Goal: Task Accomplishment & Management: Use online tool/utility

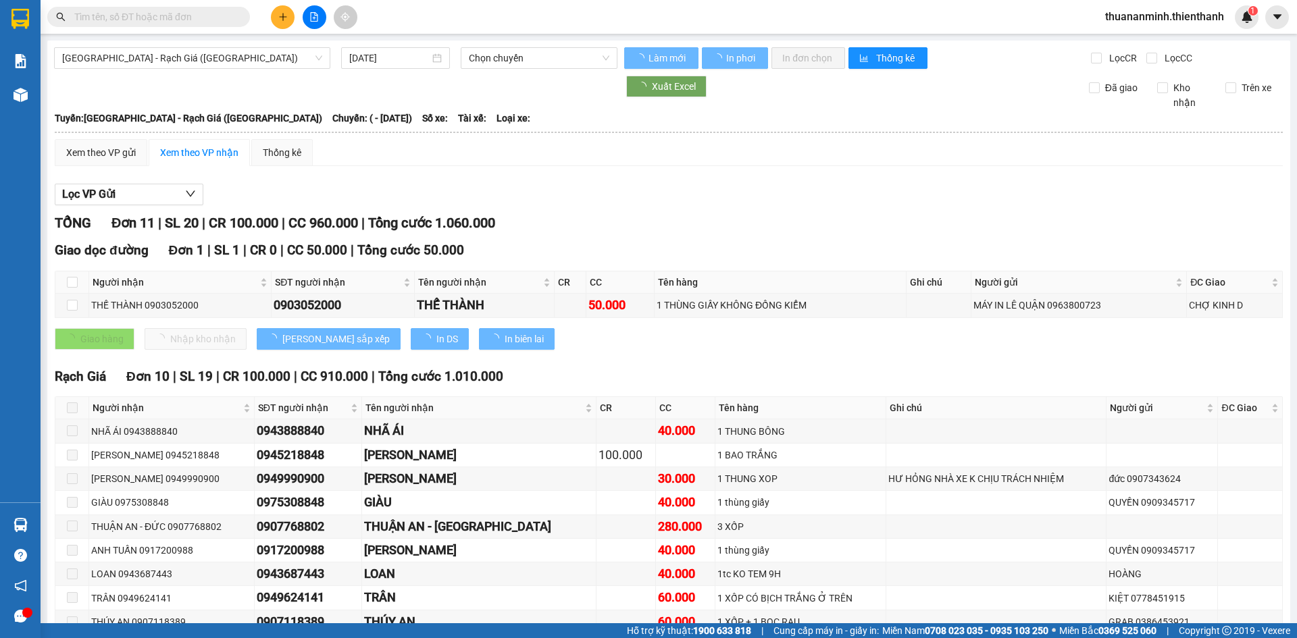
type input "[DATE]"
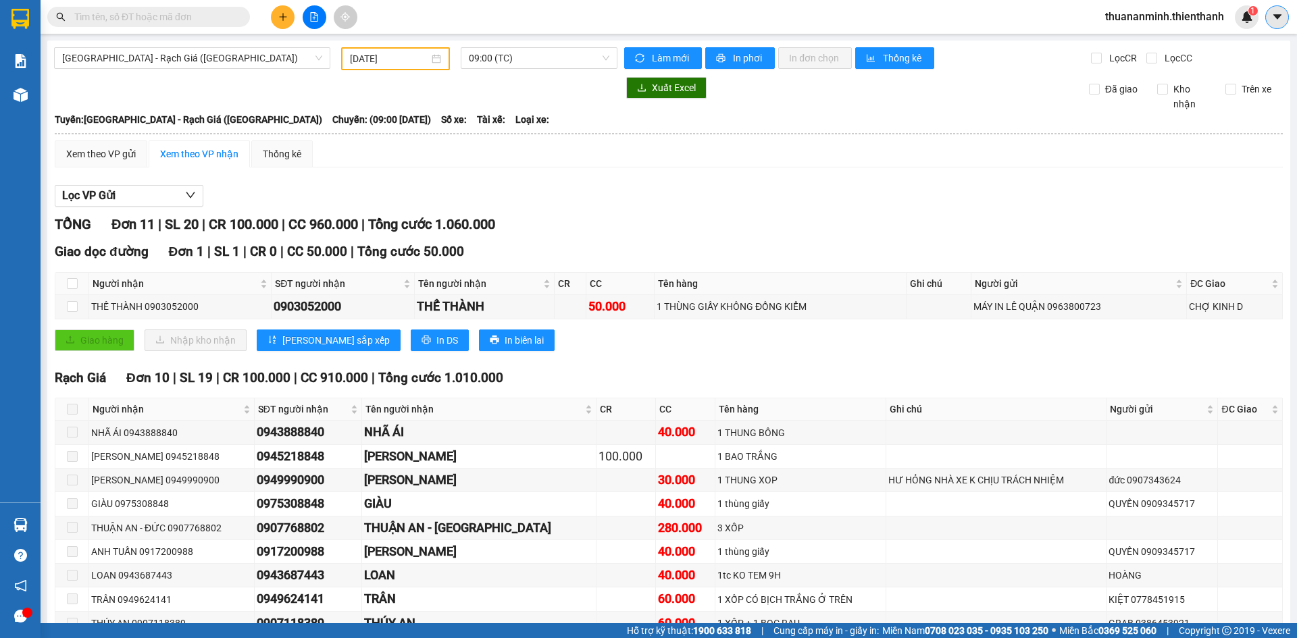
click at [1282, 24] on button at bounding box center [1277, 17] width 24 height 24
click at [1118, 14] on span "thuananminh.thienthanh" at bounding box center [1164, 16] width 140 height 17
click at [1128, 43] on span "Đăng xuất" at bounding box center [1169, 41] width 113 height 15
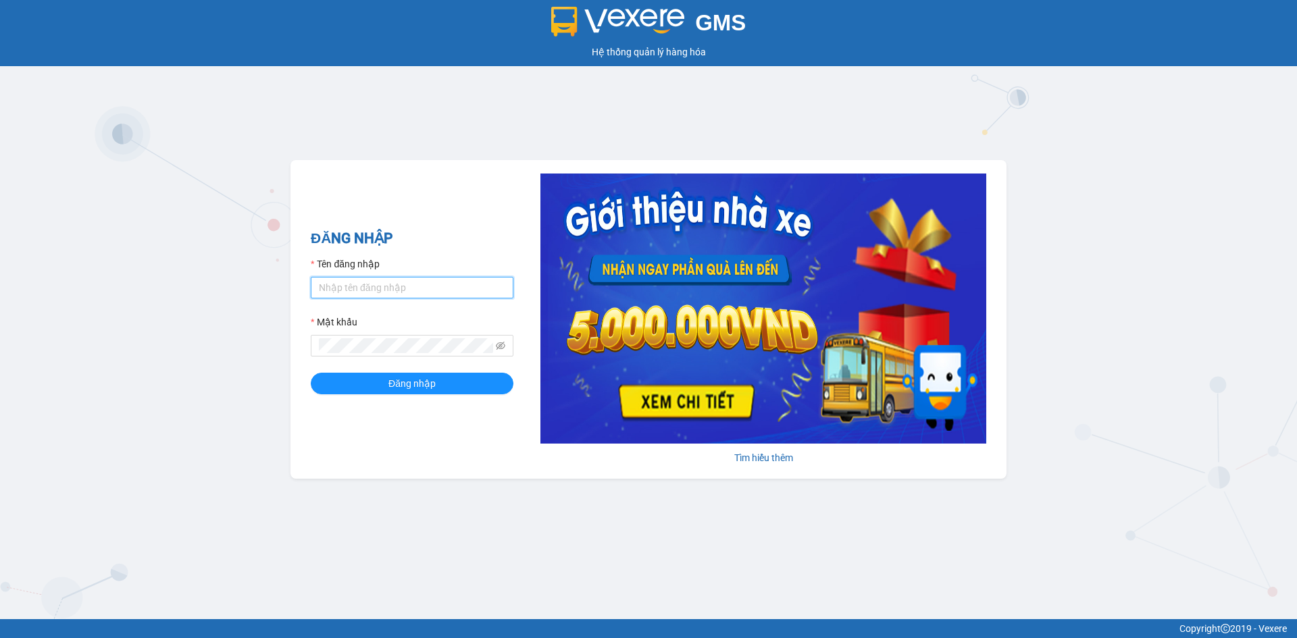
click at [440, 288] on input "Tên đăng nhập" at bounding box center [412, 288] width 203 height 22
type input "khuong.thienthanh"
click at [311, 373] on button "Đăng nhập" at bounding box center [412, 384] width 203 height 22
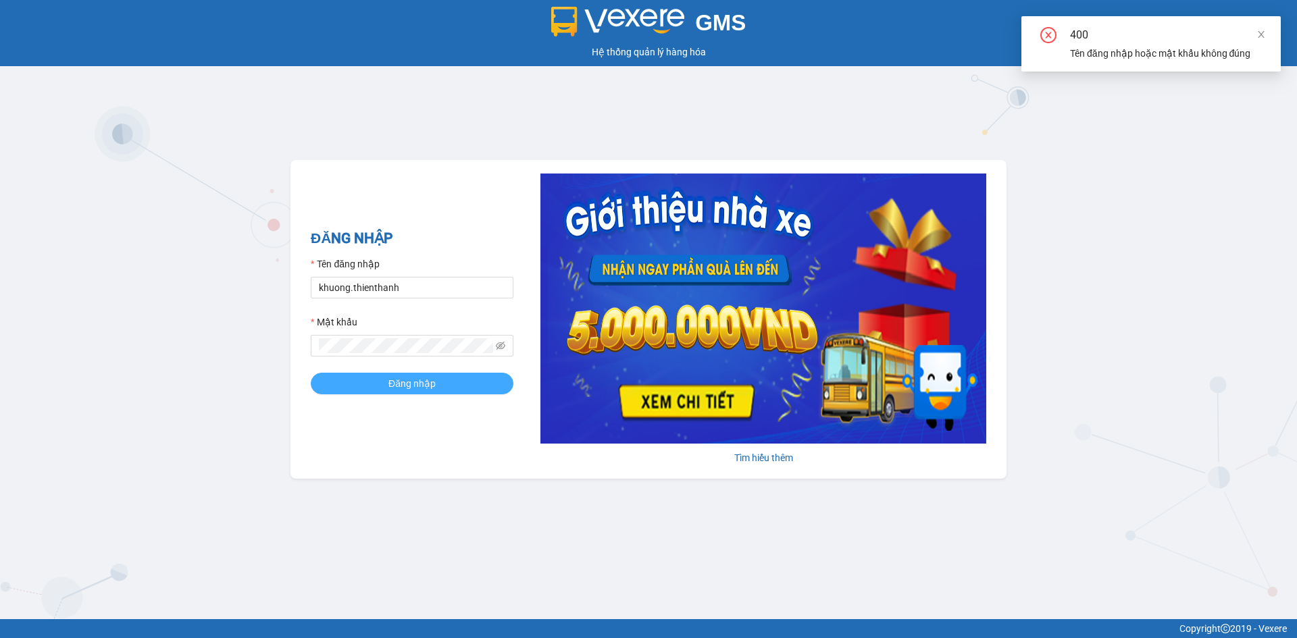
click at [408, 392] on button "Đăng nhập" at bounding box center [412, 384] width 203 height 22
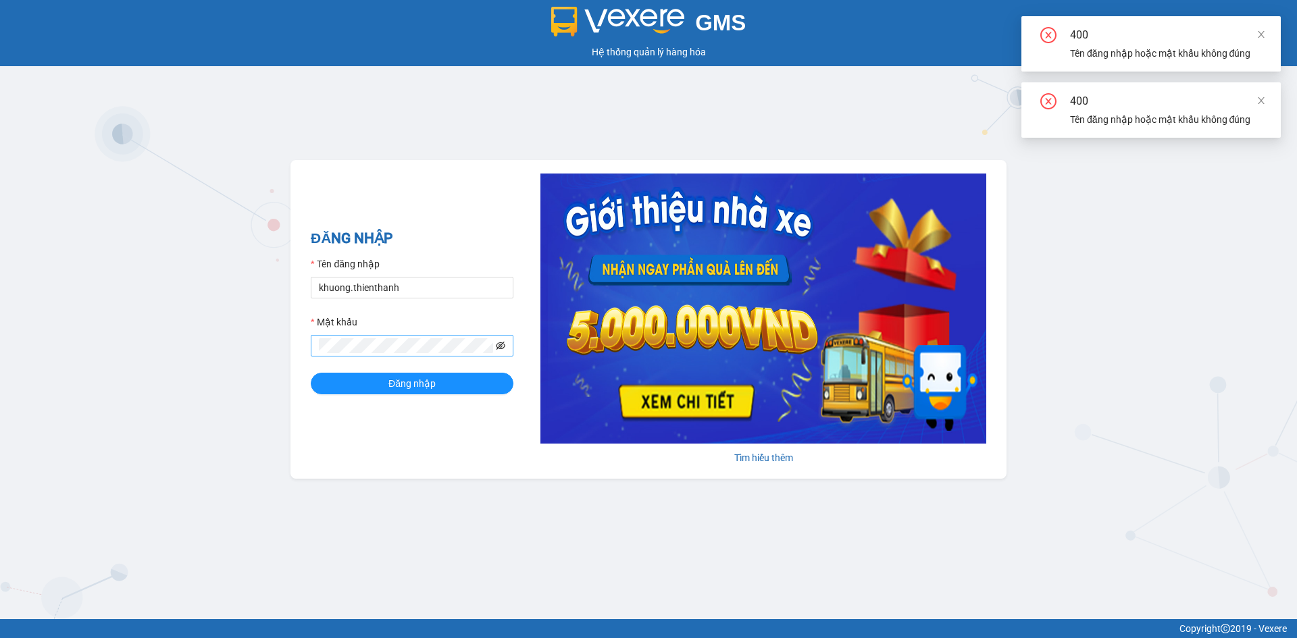
click at [499, 350] on icon "eye-invisible" at bounding box center [500, 345] width 9 height 9
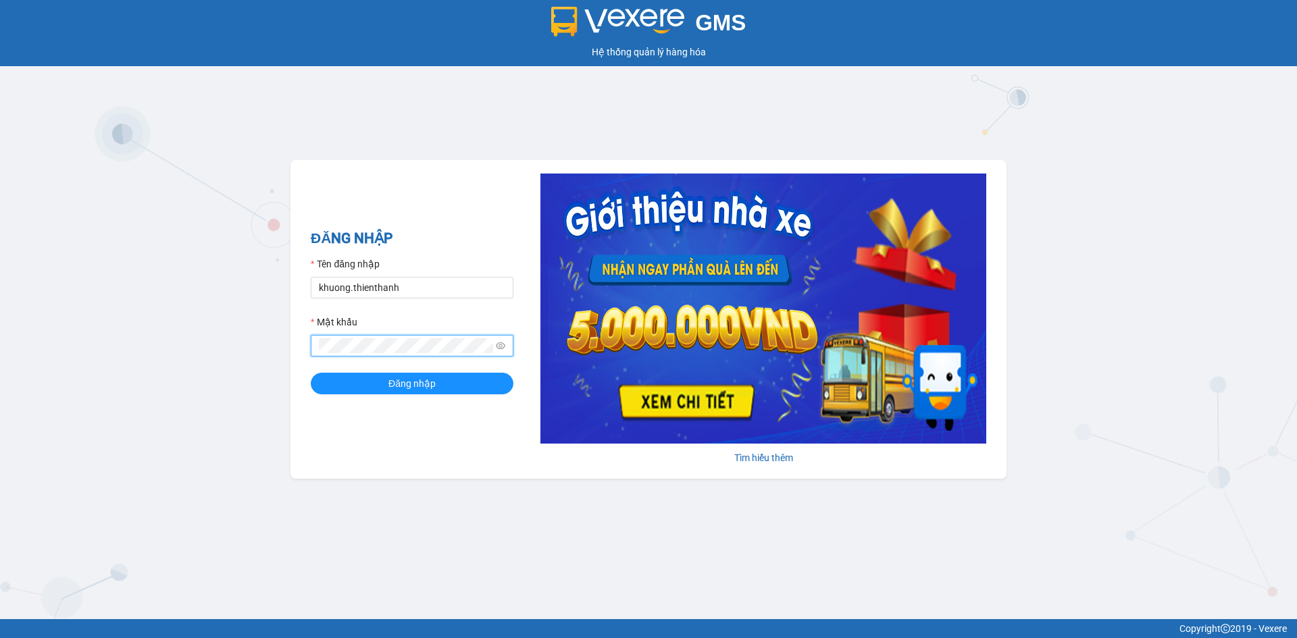
click at [311, 373] on button "Đăng nhập" at bounding box center [412, 384] width 203 height 22
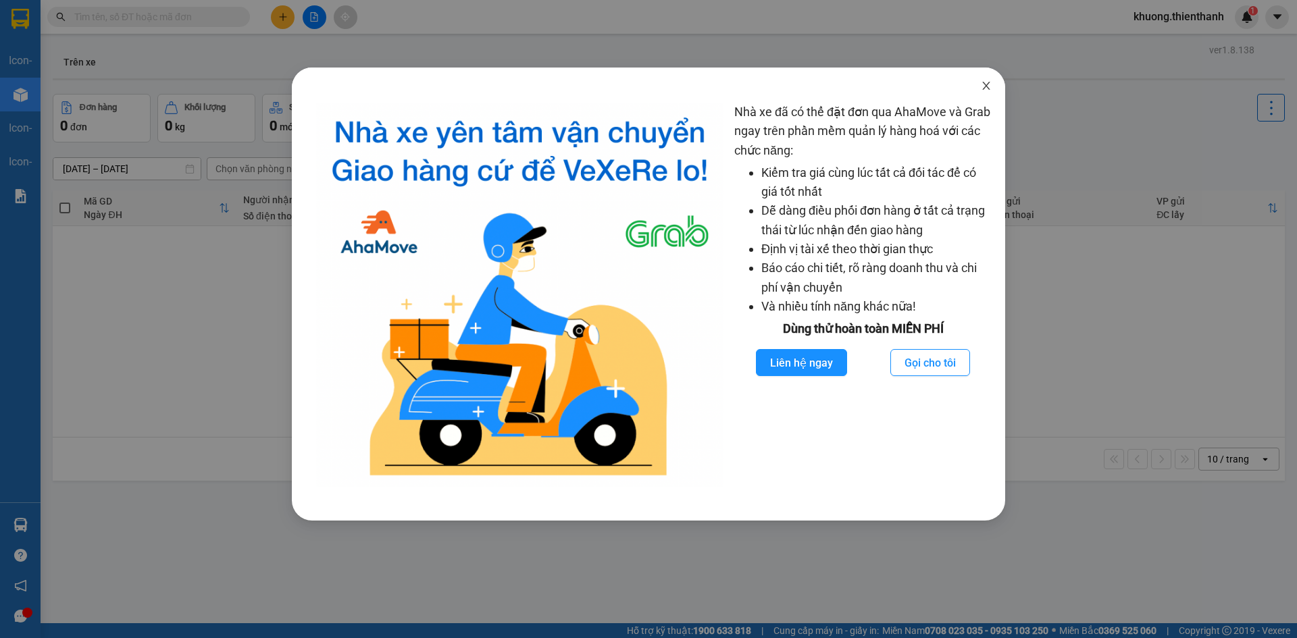
click at [985, 85] on icon "close" at bounding box center [985, 86] width 7 height 8
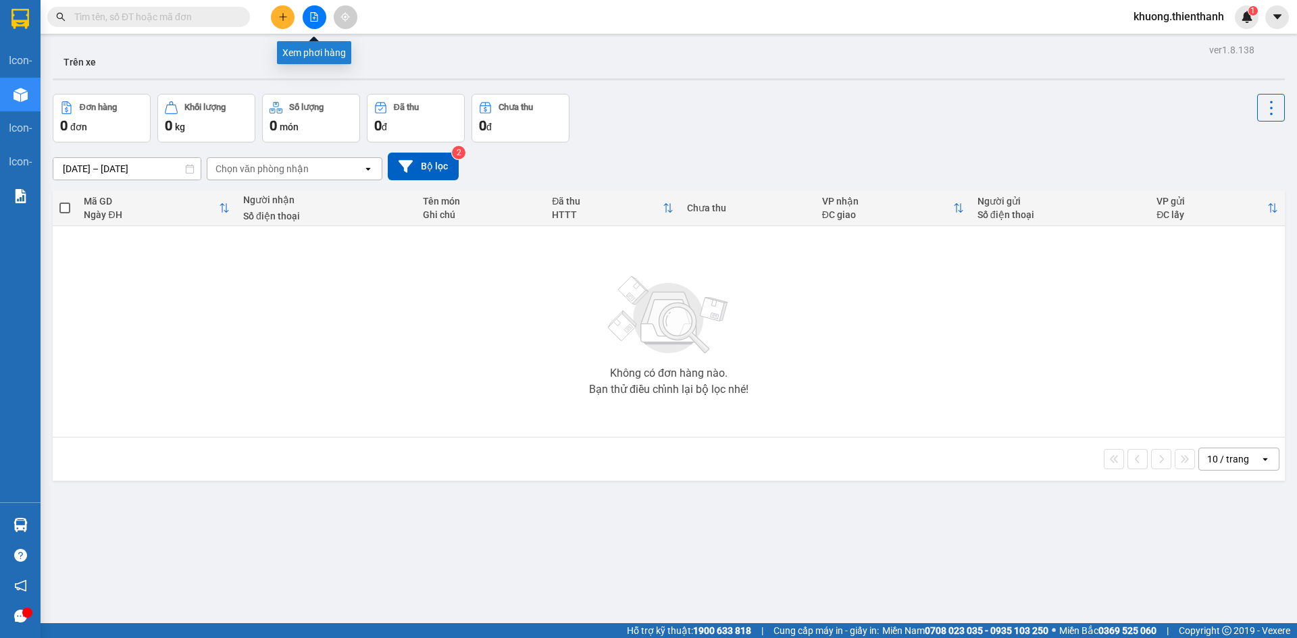
click at [319, 20] on button at bounding box center [315, 17] width 24 height 24
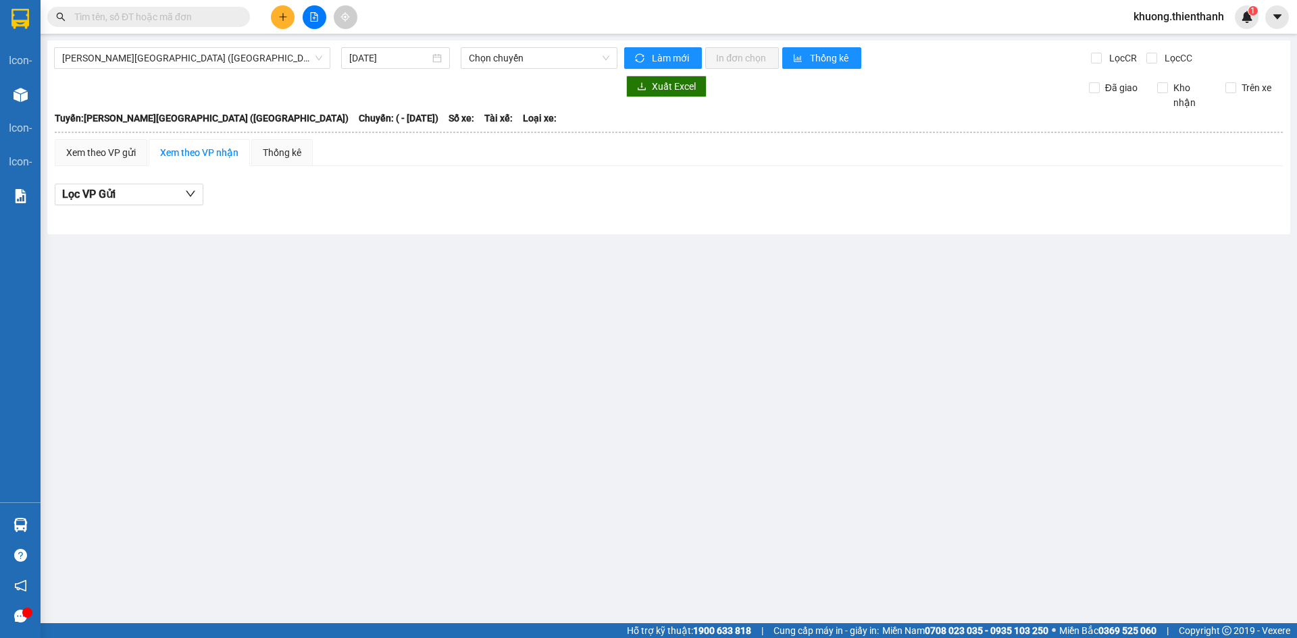
click at [236, 44] on div "Rạch Giá - Sài Gòn (Hàng Hoá) 15/08/2025 Chọn chuyến Làm mới In đơn chọn Thống …" at bounding box center [668, 138] width 1243 height 194
click at [377, 62] on input "15/08/2025" at bounding box center [389, 58] width 80 height 15
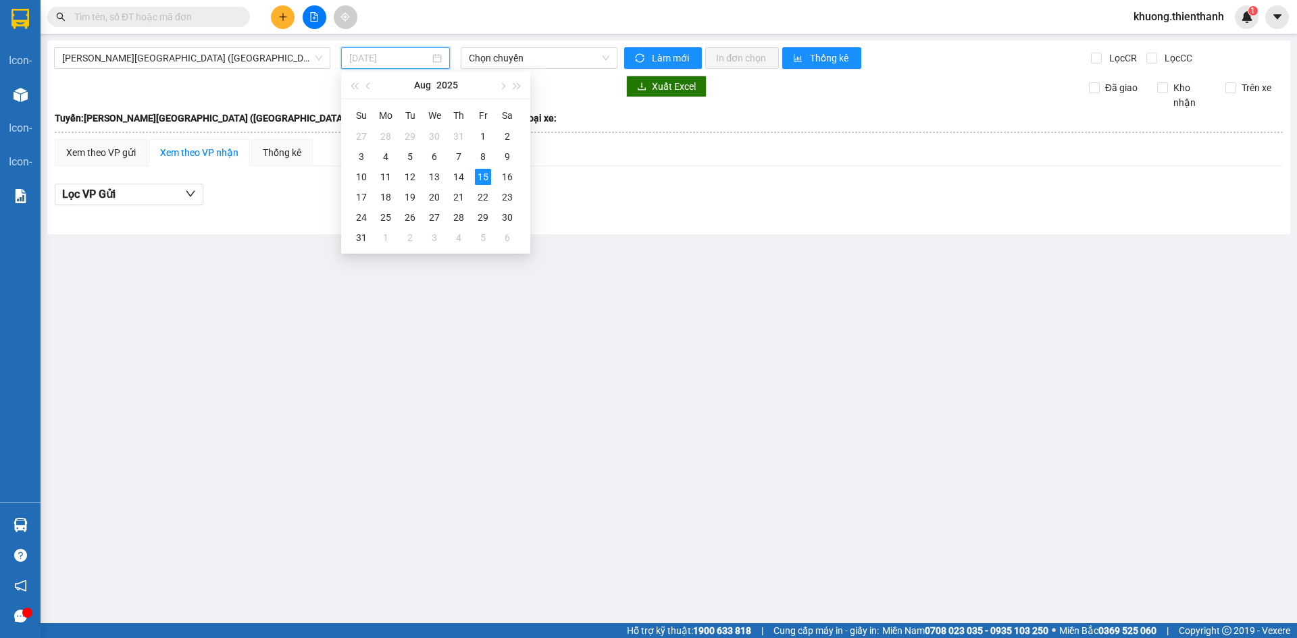
type input "15/08/2025"
click at [573, 183] on div "Lọc VP Gửi" at bounding box center [669, 198] width 1228 height 43
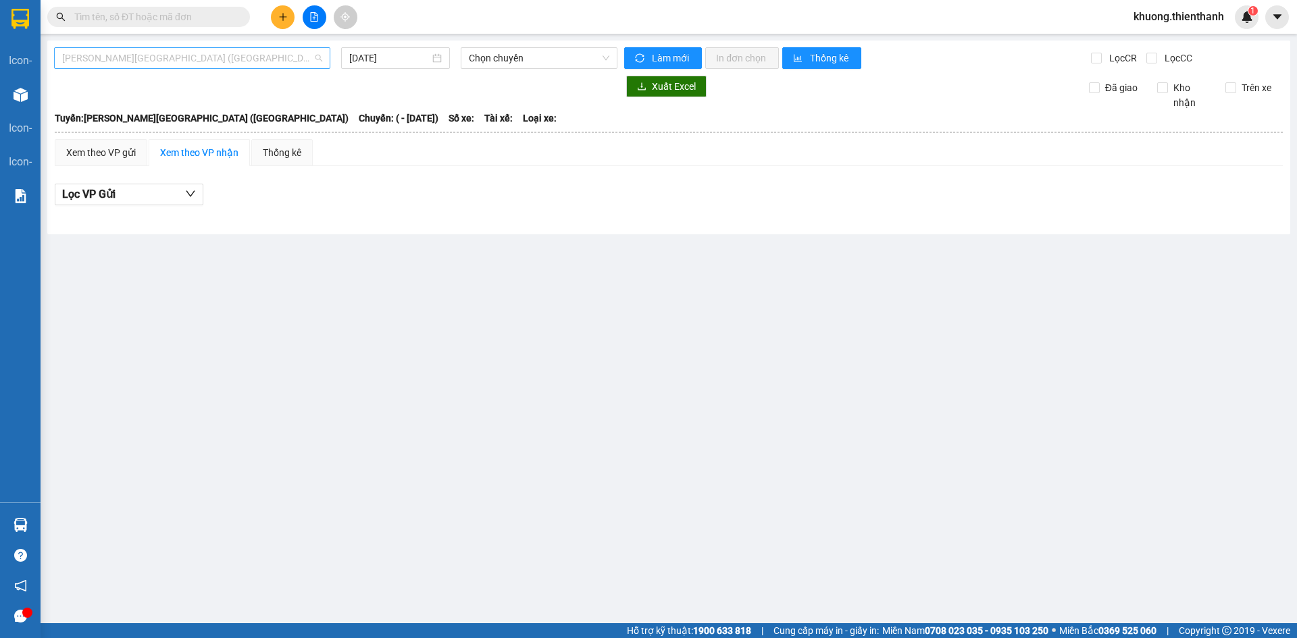
click at [234, 55] on span "Rạch Giá - Sài Gòn (Hàng Hoá)" at bounding box center [192, 58] width 260 height 20
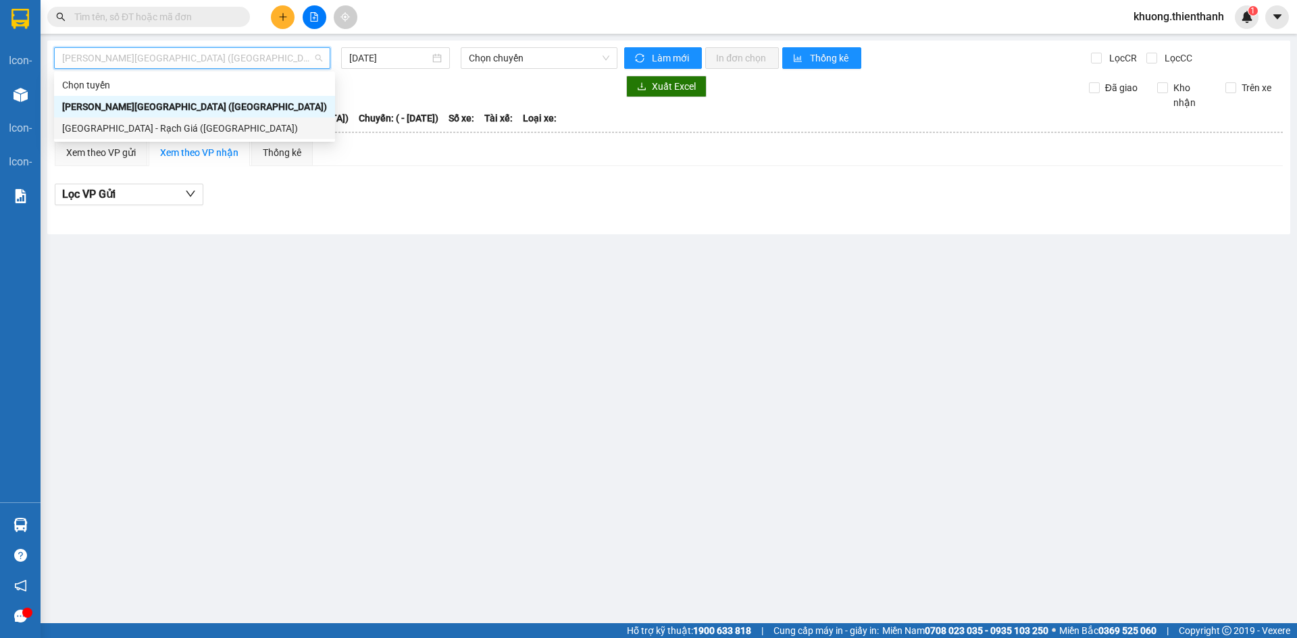
click at [149, 121] on div "[GEOGRAPHIC_DATA] - Rạch Giá ([GEOGRAPHIC_DATA])" at bounding box center [194, 128] width 265 height 15
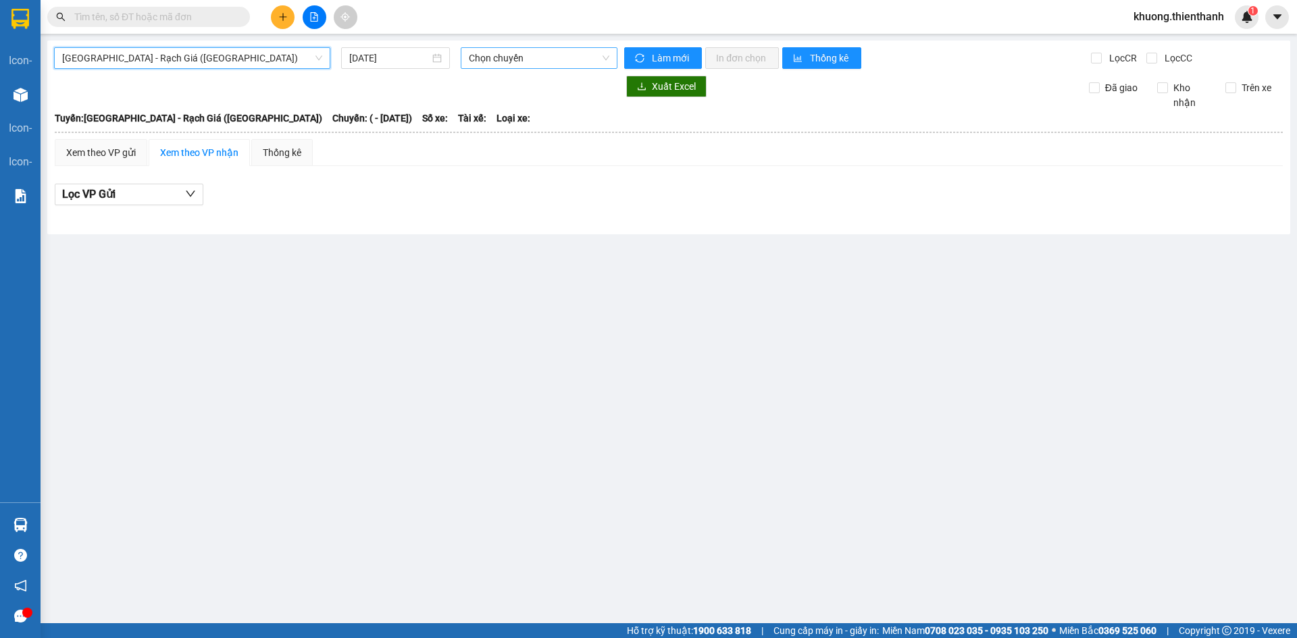
click at [520, 59] on span "Chọn chuyến" at bounding box center [539, 58] width 140 height 20
click at [529, 157] on div "Xem theo VP gửi Xem theo VP nhận Thống kê" at bounding box center [669, 152] width 1228 height 27
click at [404, 61] on input "15/08/2025" at bounding box center [389, 58] width 80 height 15
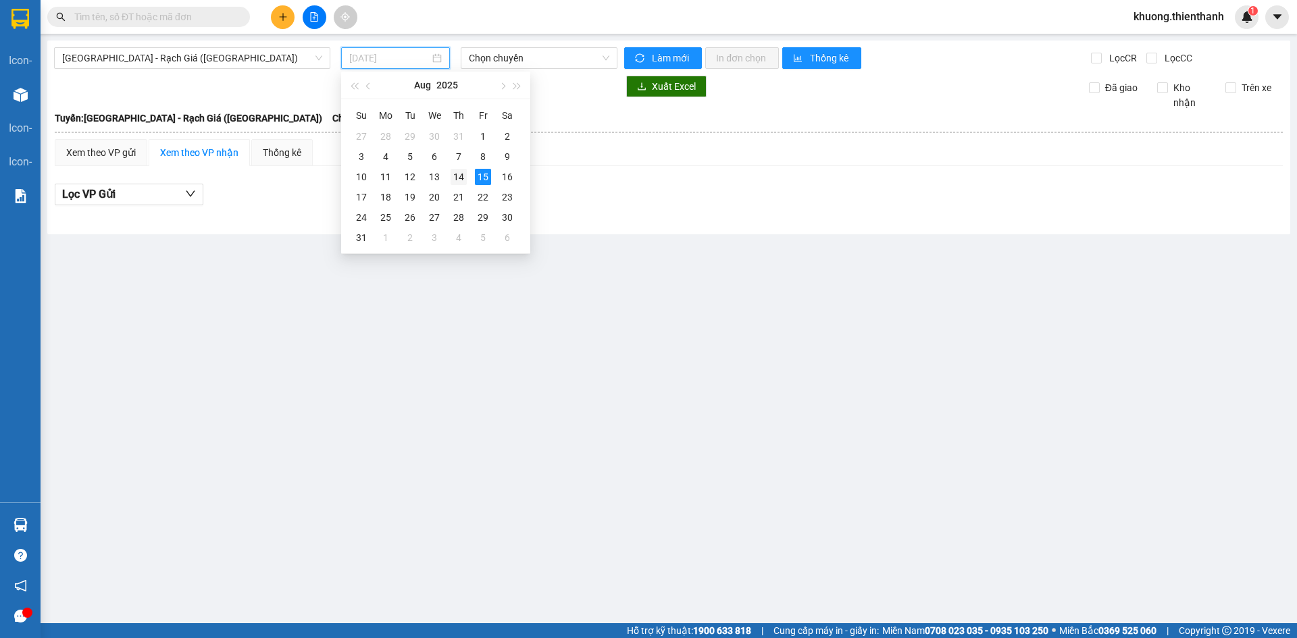
click at [453, 180] on div "14" at bounding box center [458, 177] width 16 height 16
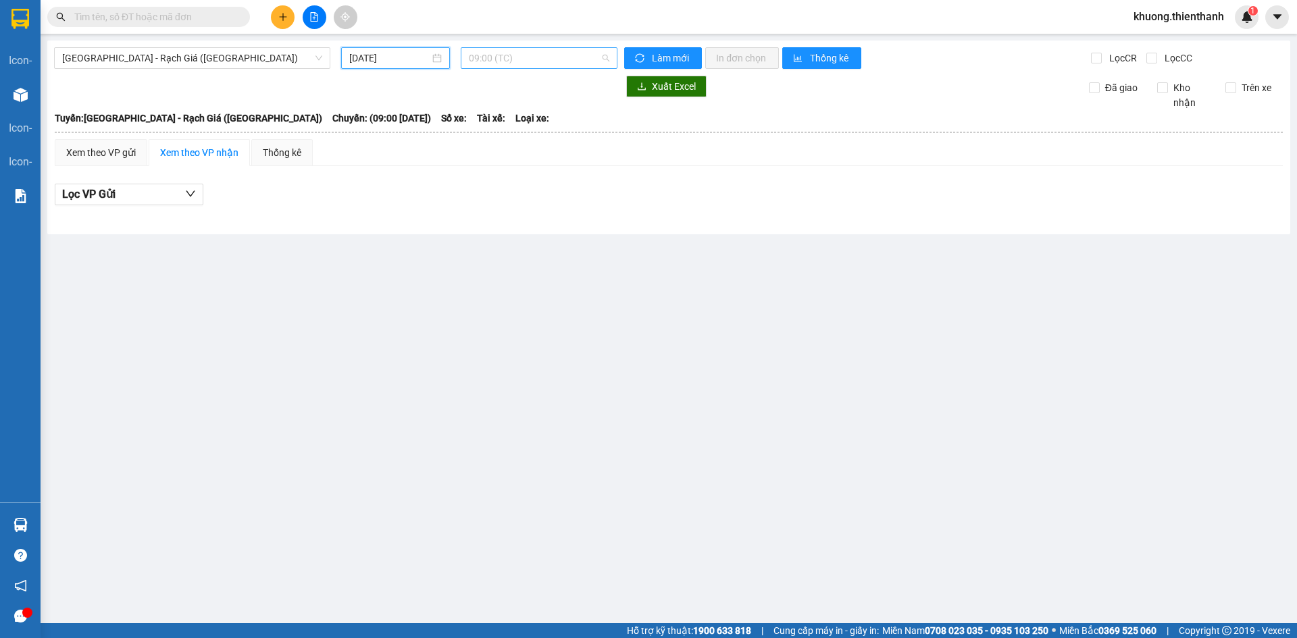
click at [512, 60] on span "09:00 (TC)" at bounding box center [539, 58] width 140 height 20
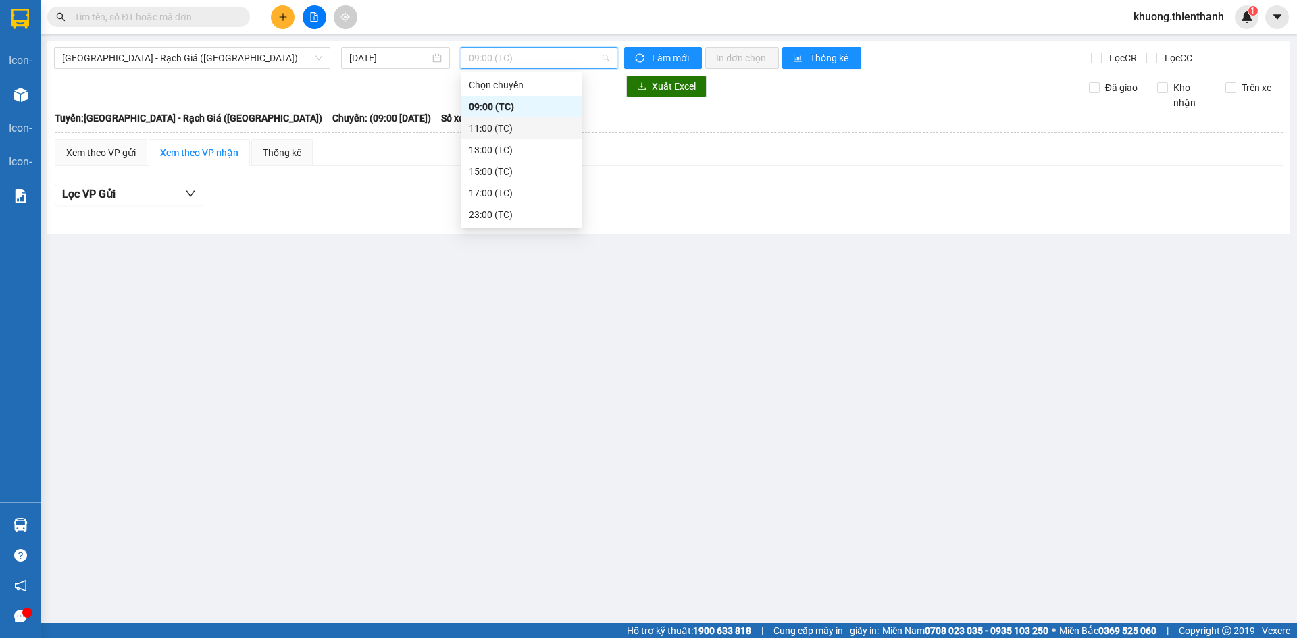
click at [515, 122] on div "11:00 (TC)" at bounding box center [521, 128] width 105 height 15
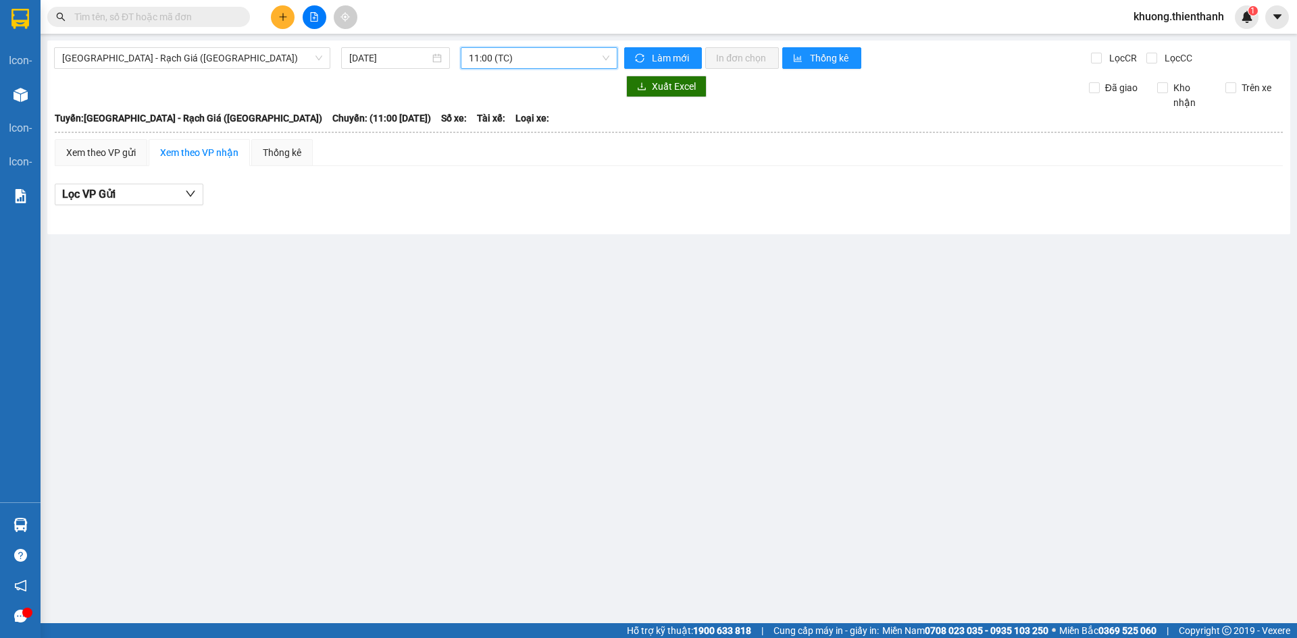
click at [506, 57] on span "11:00 (TC)" at bounding box center [539, 58] width 140 height 20
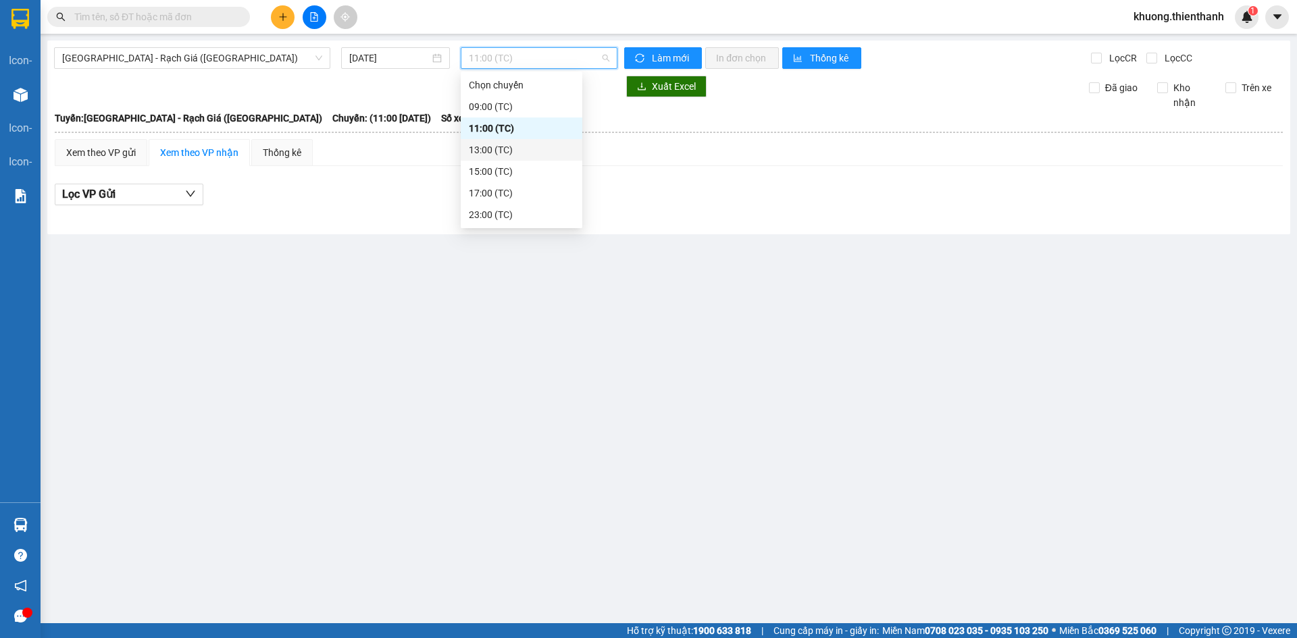
click at [511, 158] on div "13:00 (TC)" at bounding box center [522, 150] width 122 height 22
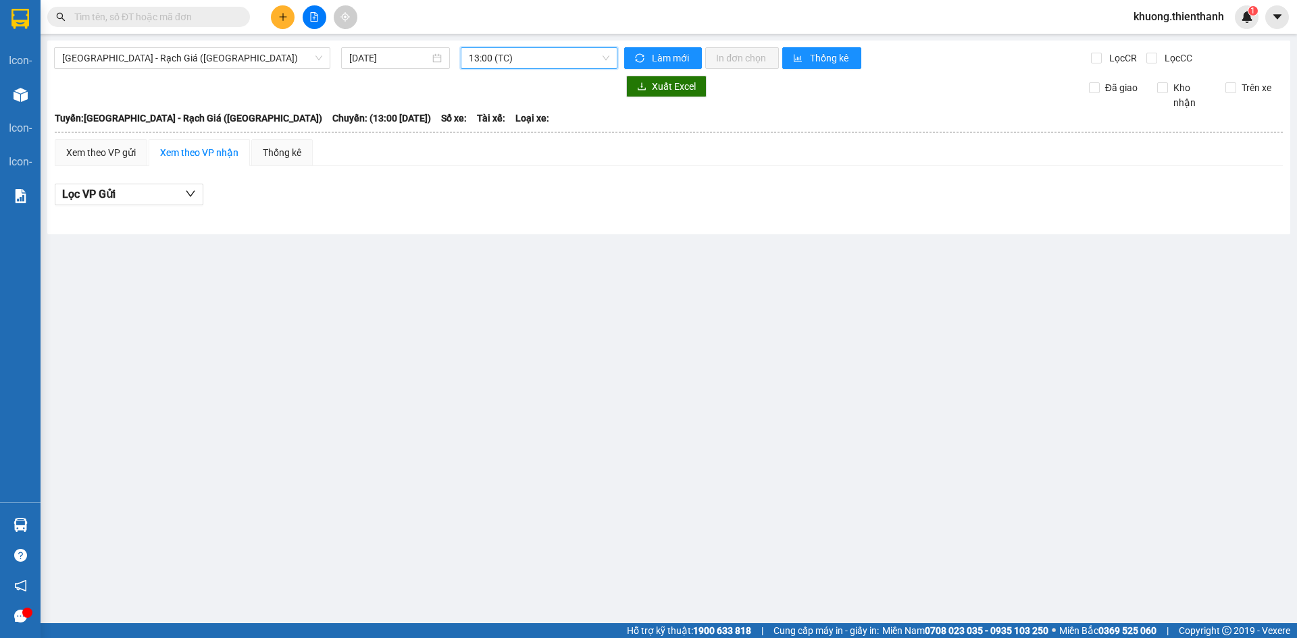
click at [502, 57] on span "13:00 (TC)" at bounding box center [539, 58] width 140 height 20
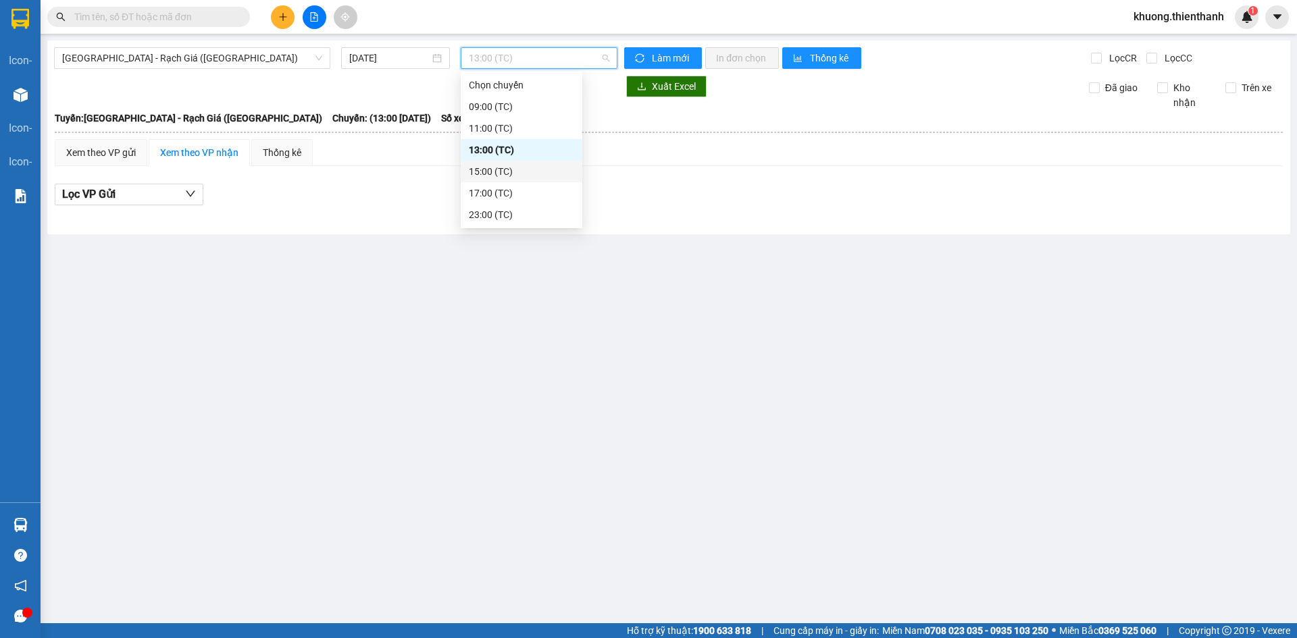
click at [491, 180] on div "15:00 (TC)" at bounding box center [522, 172] width 122 height 22
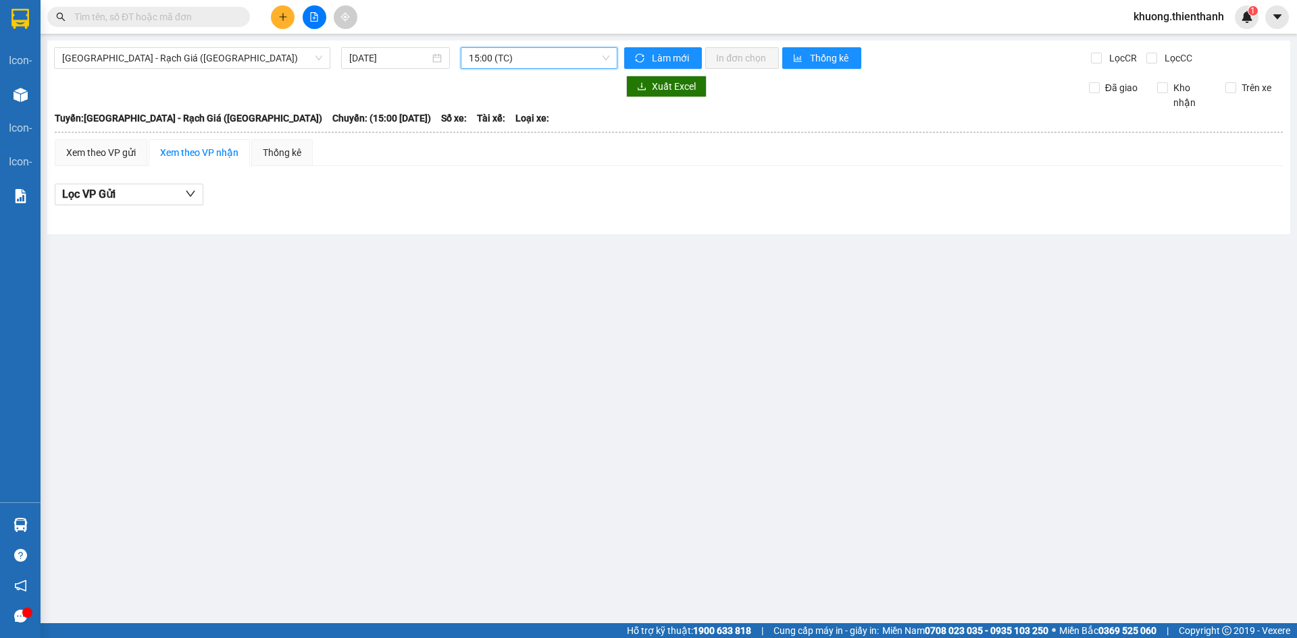
click at [501, 64] on span "15:00 (TC)" at bounding box center [539, 58] width 140 height 20
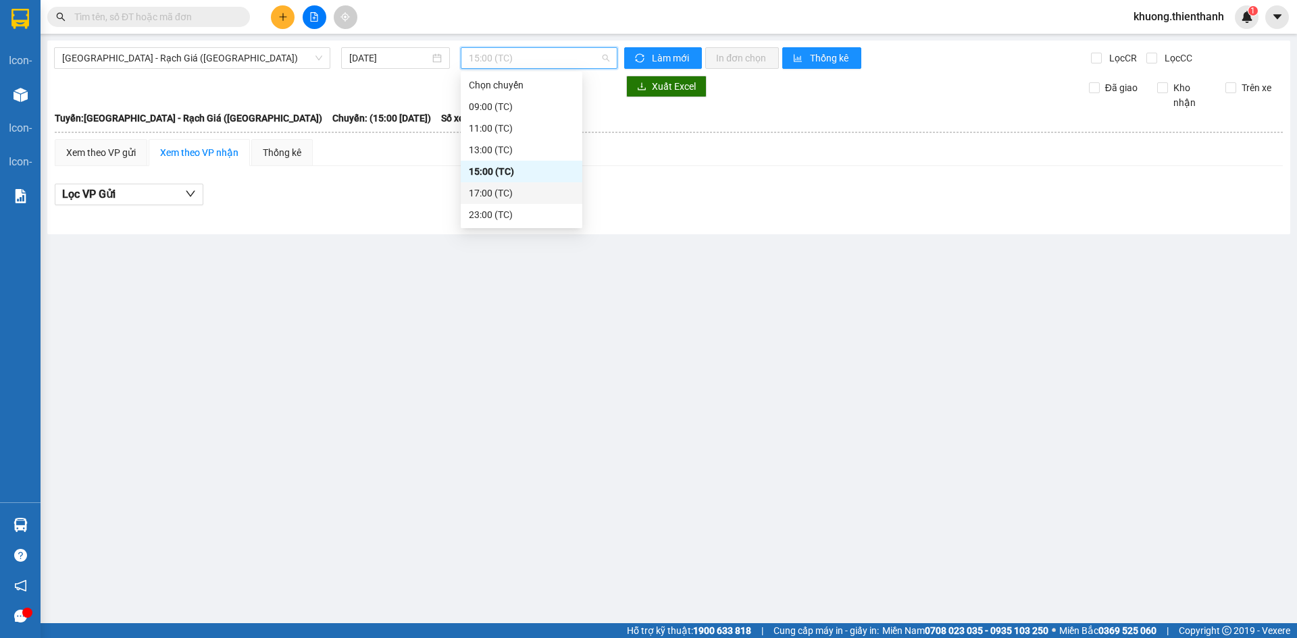
click at [496, 197] on div "17:00 (TC)" at bounding box center [521, 193] width 105 height 15
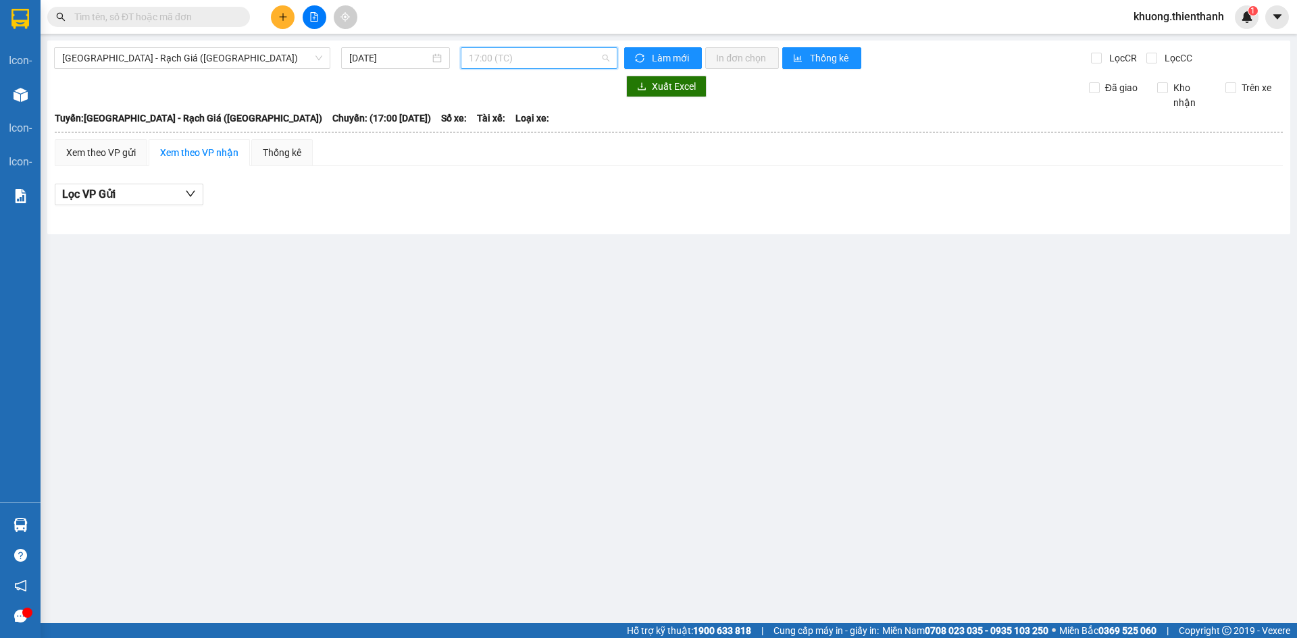
click at [510, 61] on span "17:00 (TC)" at bounding box center [539, 58] width 140 height 20
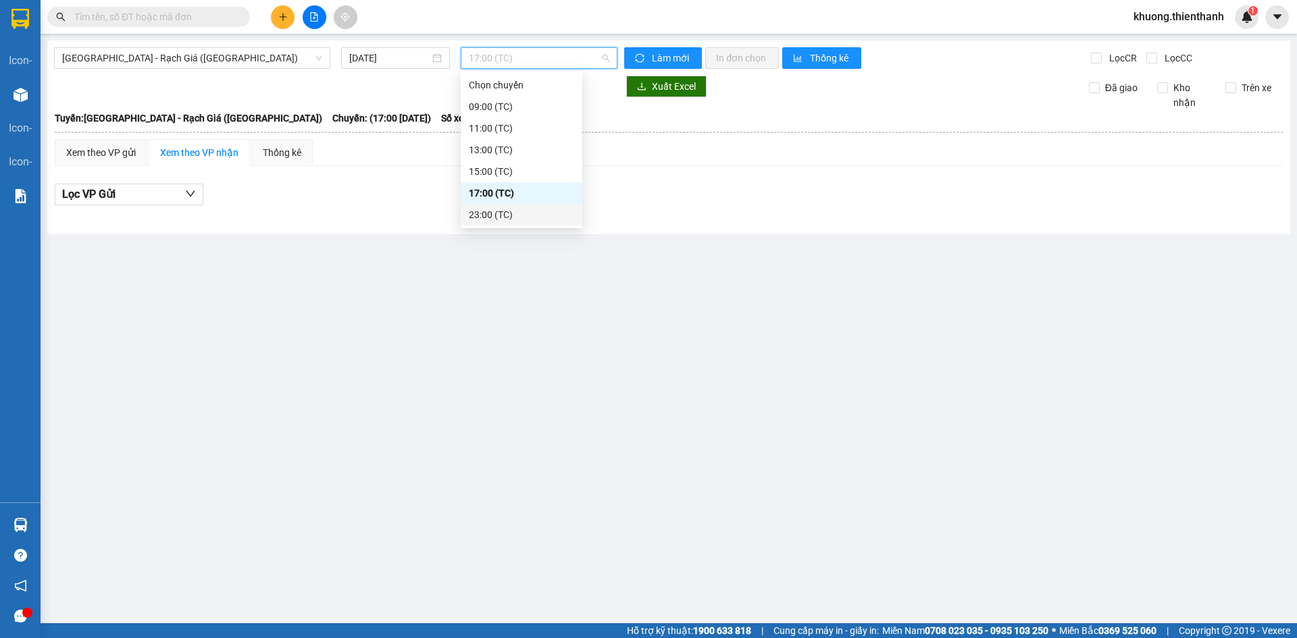
click at [499, 239] on main "Sài Gòn - Rạch Giá (Hàng Hoá) 14/08/2025 17:00 (TC) Làm mới In đơn chọn Thống k…" at bounding box center [648, 311] width 1297 height 623
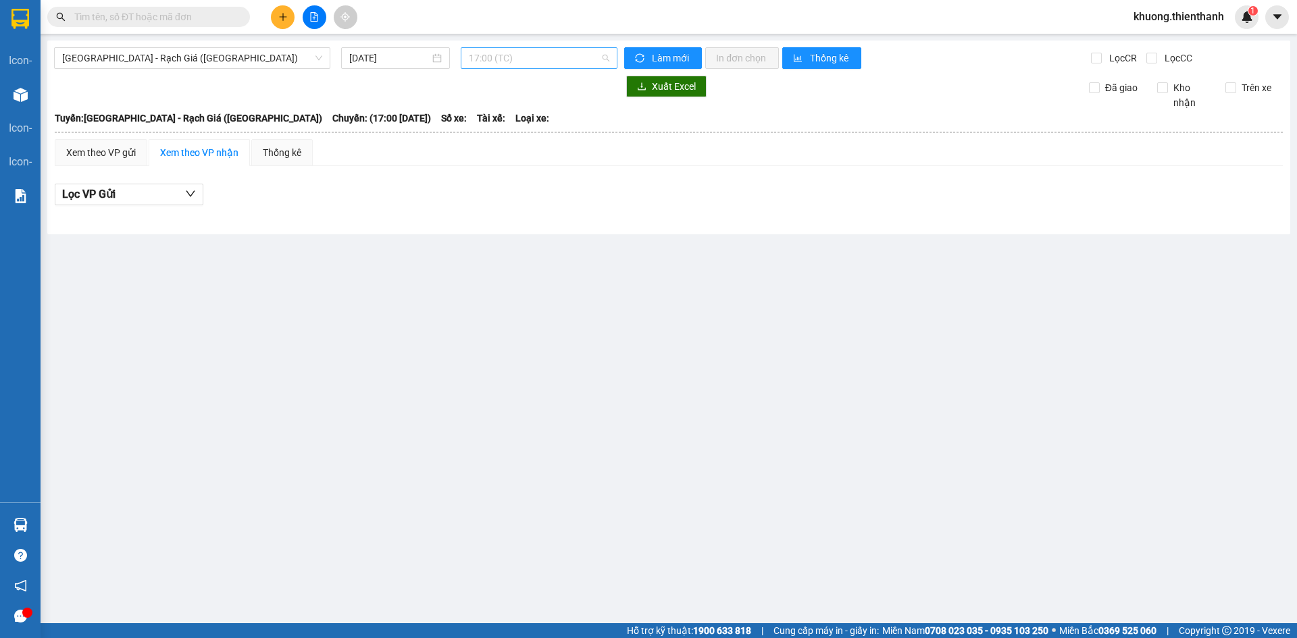
drag, startPoint x: 506, startPoint y: 55, endPoint x: 511, endPoint y: 172, distance: 117.6
click at [506, 59] on span "17:00 (TC)" at bounding box center [539, 58] width 140 height 20
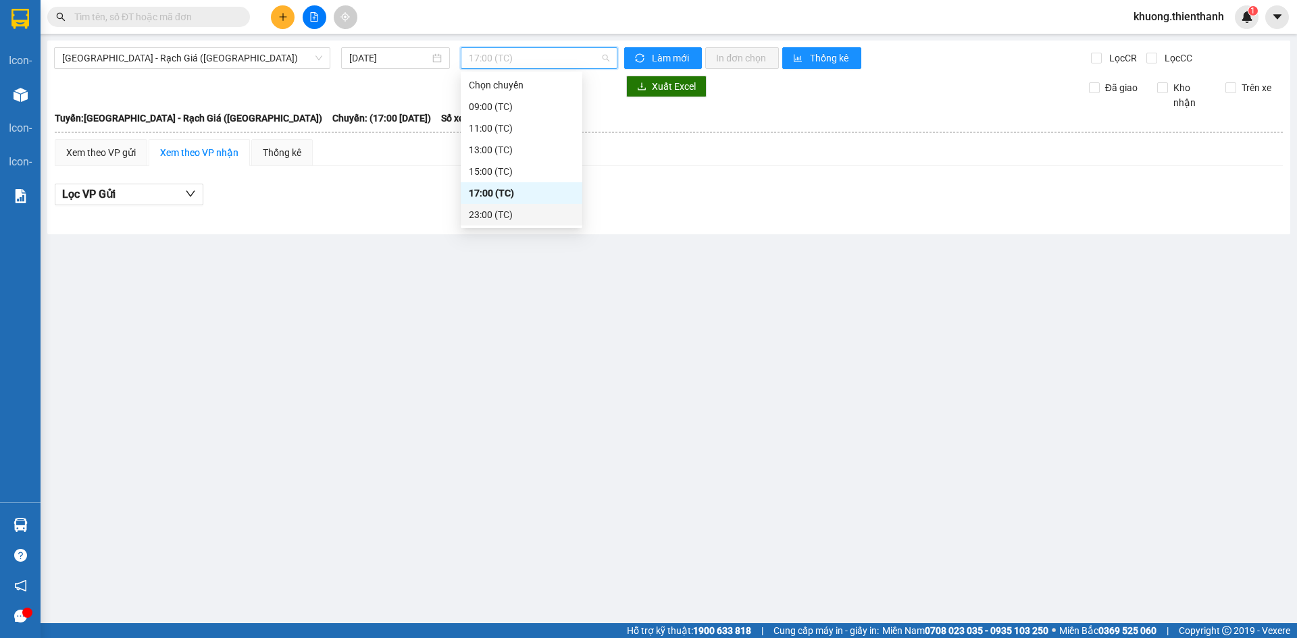
click at [505, 209] on div "23:00 (TC)" at bounding box center [521, 214] width 105 height 15
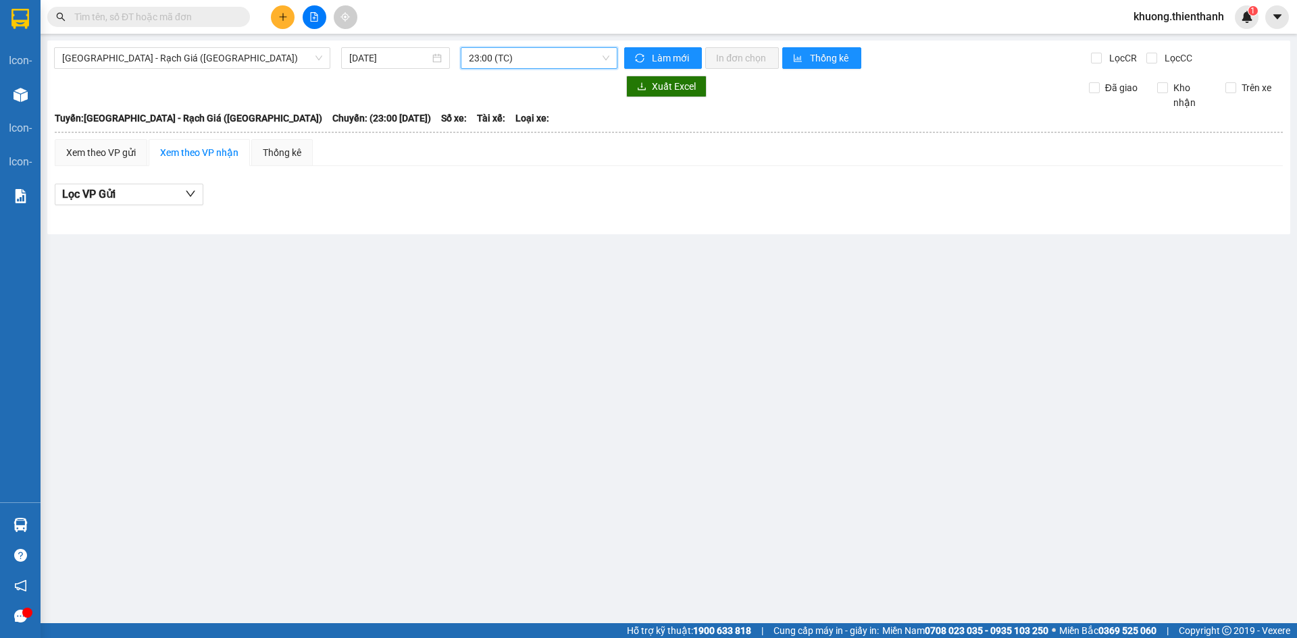
click at [554, 253] on main "Sài Gòn - Rạch Giá (Hàng Hoá) 14/08/2025 23:00 23:00 (TC) Làm mới In đơn chọn T…" at bounding box center [648, 311] width 1297 height 623
click at [371, 60] on input "[DATE]" at bounding box center [389, 58] width 80 height 15
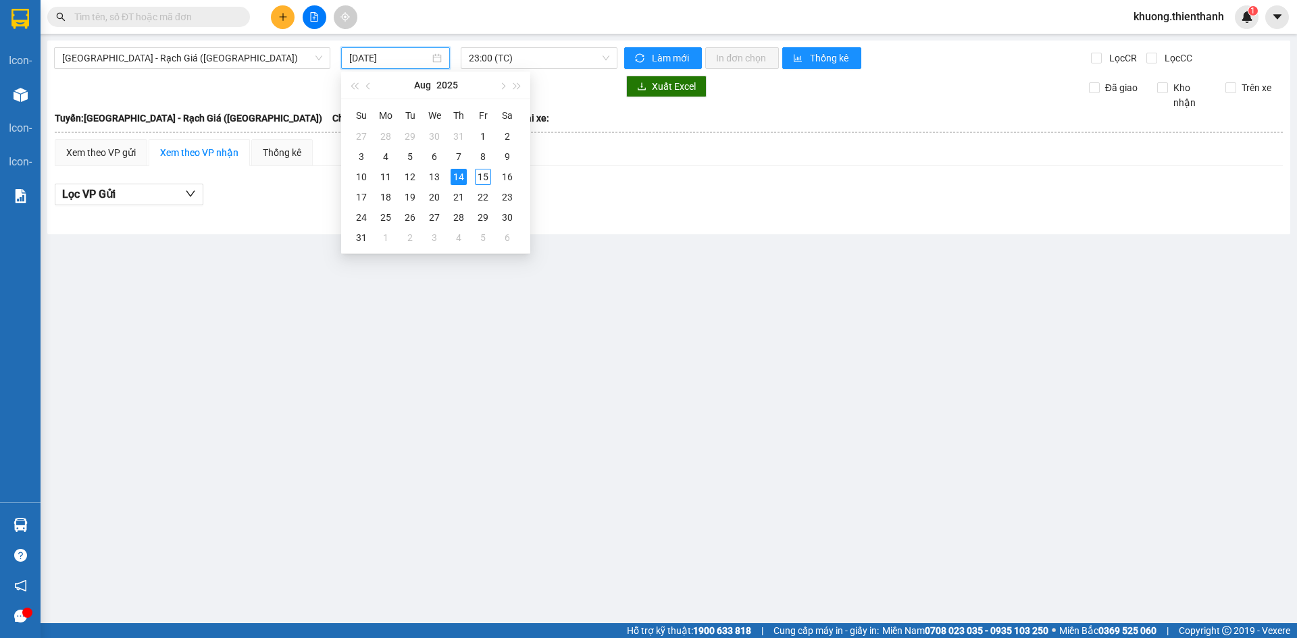
type input "[DATE]"
click at [550, 155] on div "Xem theo VP gửi Xem theo VP nhận Thống kê" at bounding box center [669, 152] width 1228 height 27
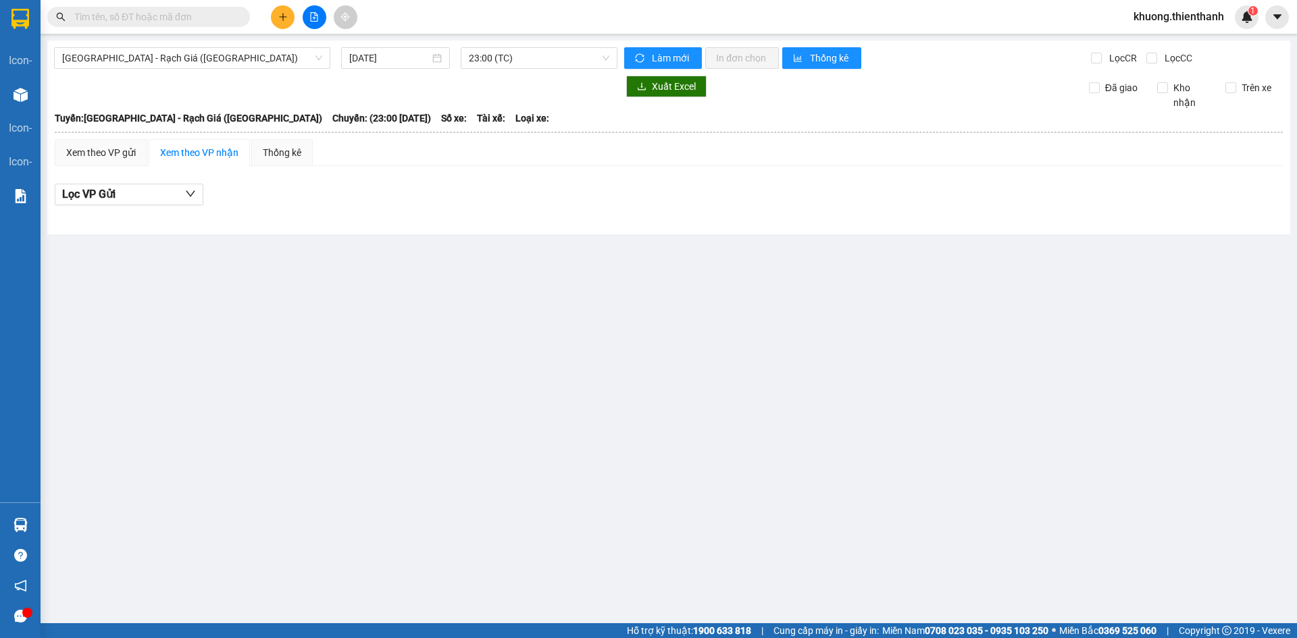
drag, startPoint x: 478, startPoint y: 52, endPoint x: 500, endPoint y: 86, distance: 40.1
click at [478, 52] on span "23:00 (TC)" at bounding box center [539, 58] width 140 height 20
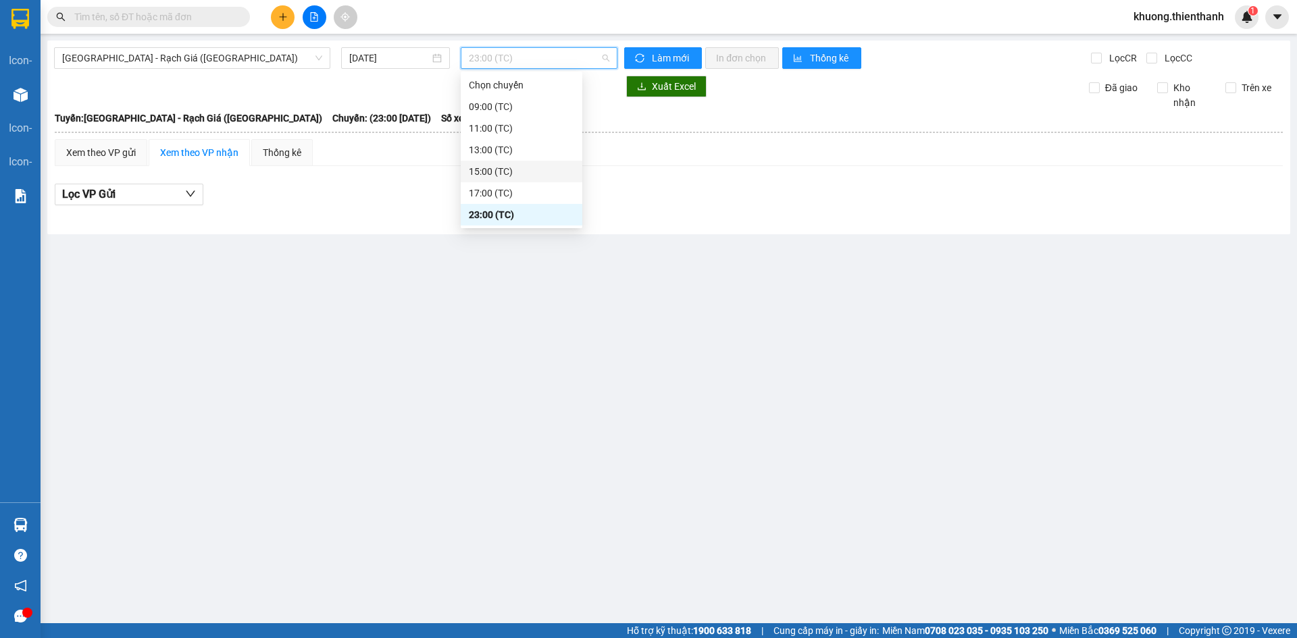
click at [513, 172] on div "15:00 (TC)" at bounding box center [521, 171] width 105 height 15
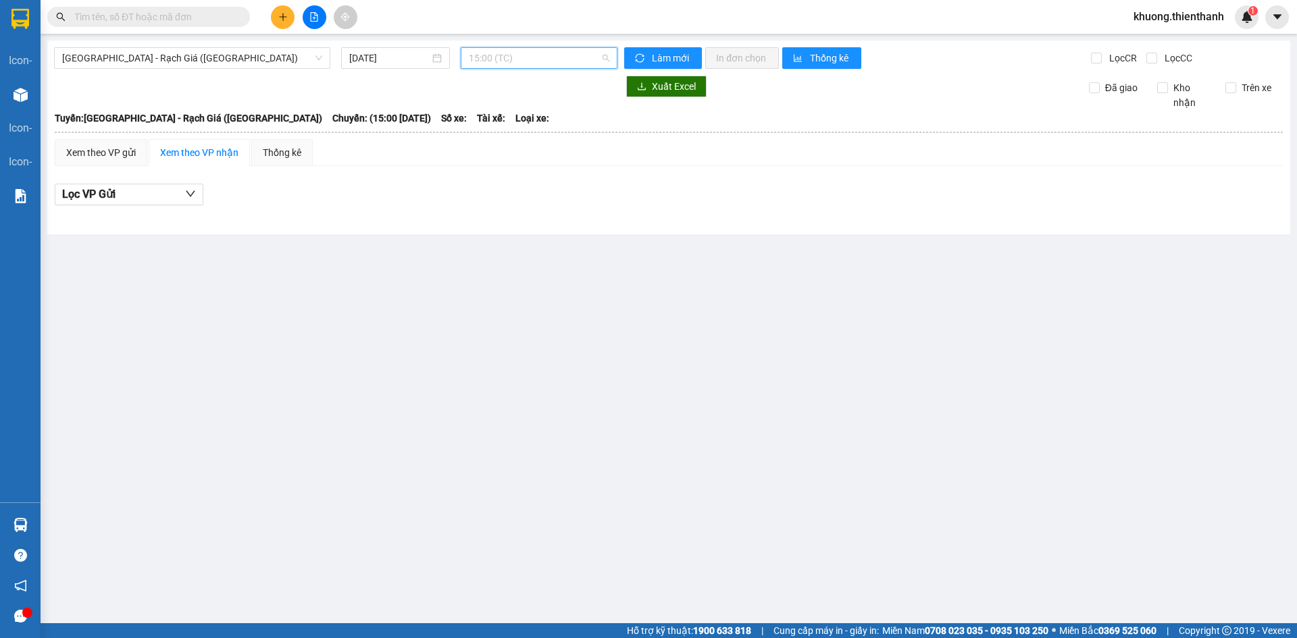
drag, startPoint x: 520, startPoint y: 58, endPoint x: 852, endPoint y: 5, distance: 335.8
click at [531, 58] on span "15:00 (TC)" at bounding box center [539, 58] width 140 height 20
